Goal: Task Accomplishment & Management: Use online tool/utility

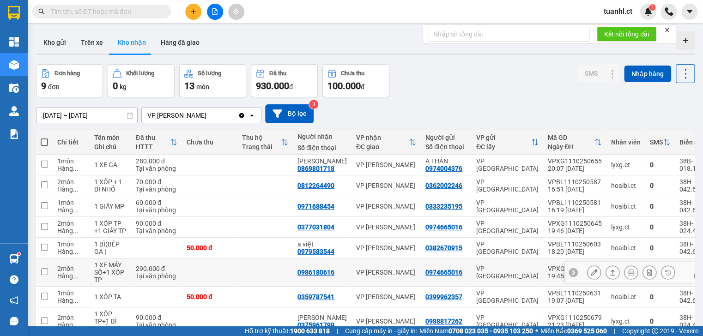
scroll to position [74, 0]
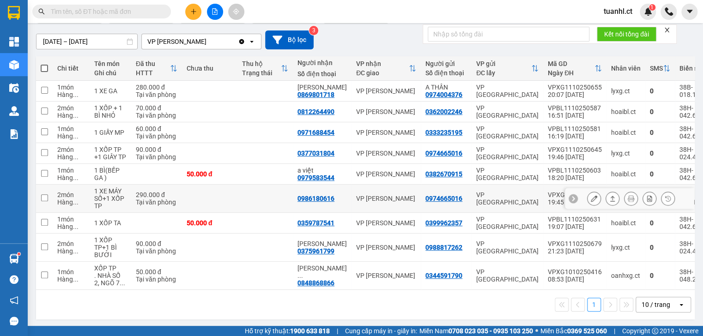
drag, startPoint x: 0, startPoint y: 0, endPoint x: 364, endPoint y: 152, distance: 394.3
click at [364, 152] on div "VP [PERSON_NAME]" at bounding box center [386, 153] width 60 height 7
checkbox input "true"
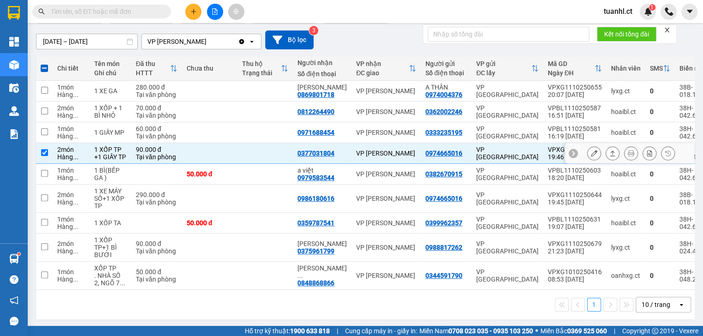
click at [591, 154] on icon at bounding box center [594, 153] width 6 height 6
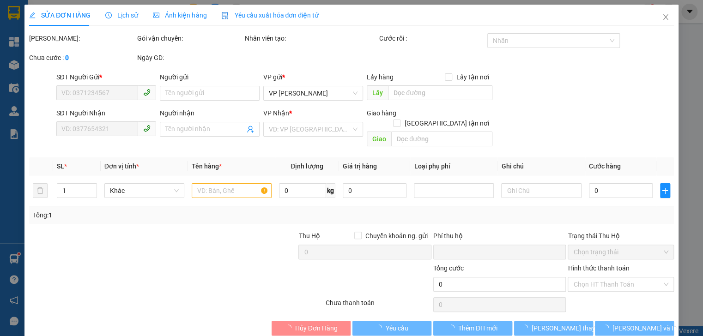
type input "0974665016"
type input "0377031804"
type input "0"
type input "90.000"
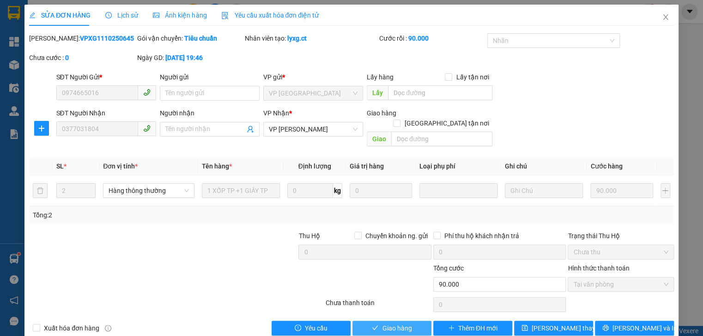
click at [407, 323] on span "Giao hàng" at bounding box center [397, 328] width 30 height 10
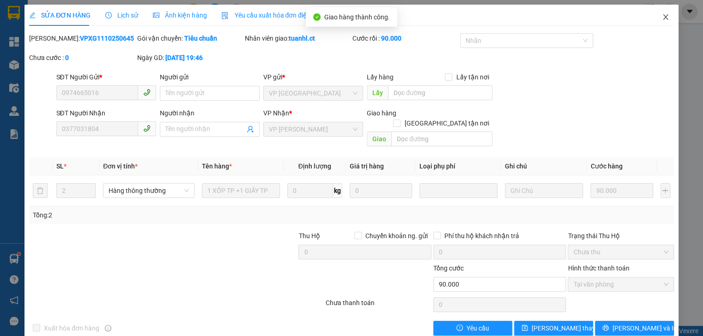
click at [663, 16] on icon "close" at bounding box center [665, 17] width 5 height 6
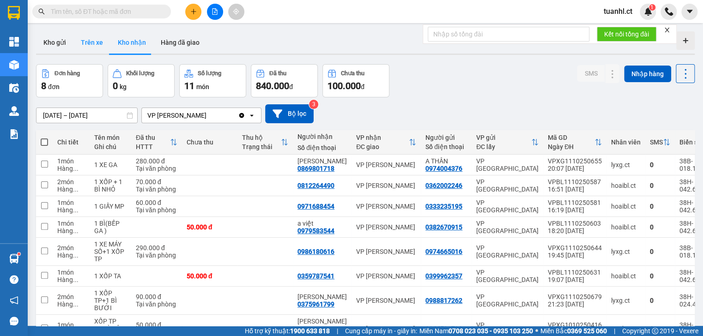
click at [95, 43] on button "Trên xe" at bounding box center [91, 42] width 37 height 22
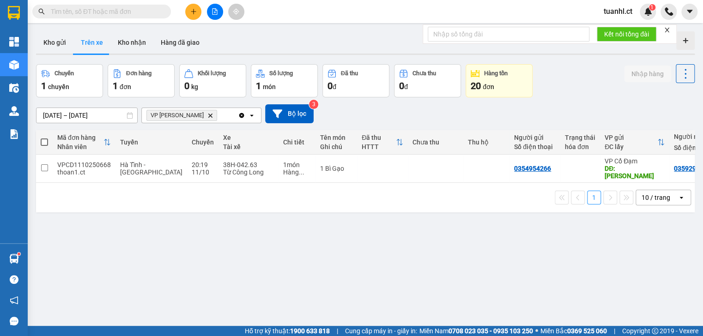
click at [187, 196] on div "1 10 / trang open" at bounding box center [365, 198] width 651 height 16
